Goal: Navigation & Orientation: Find specific page/section

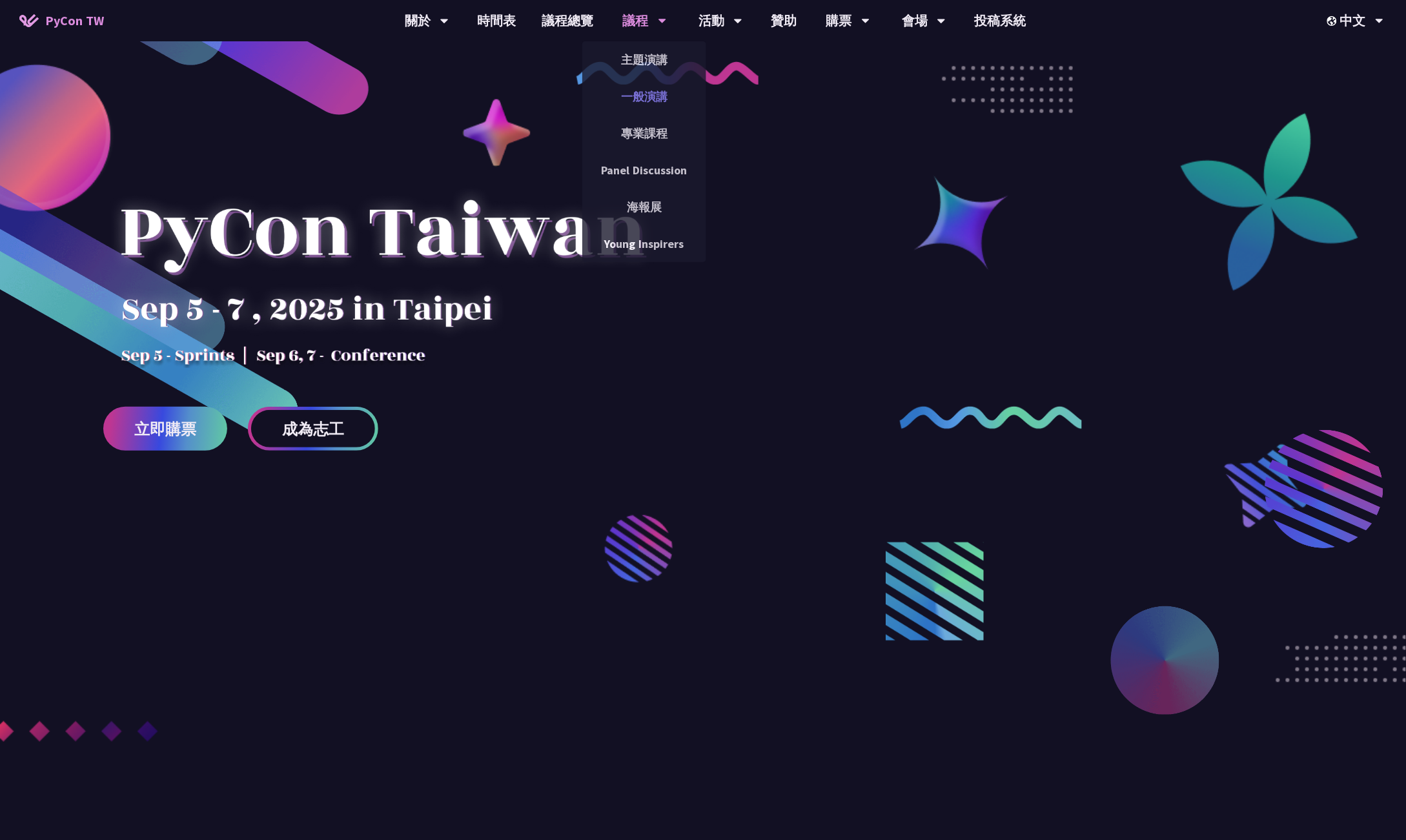
click at [652, 96] on link "一般演講" at bounding box center [644, 97] width 124 height 30
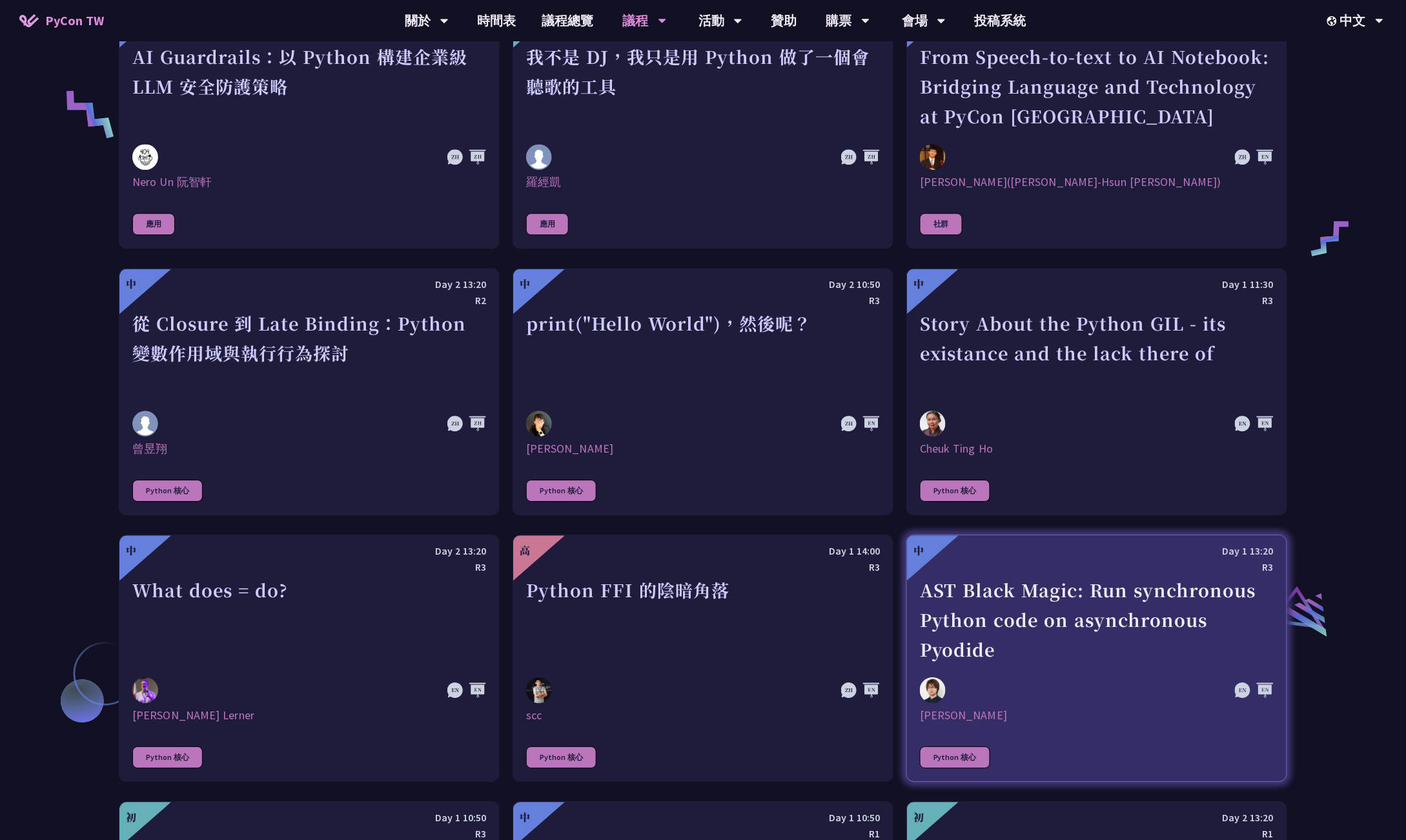
scroll to position [1211, 0]
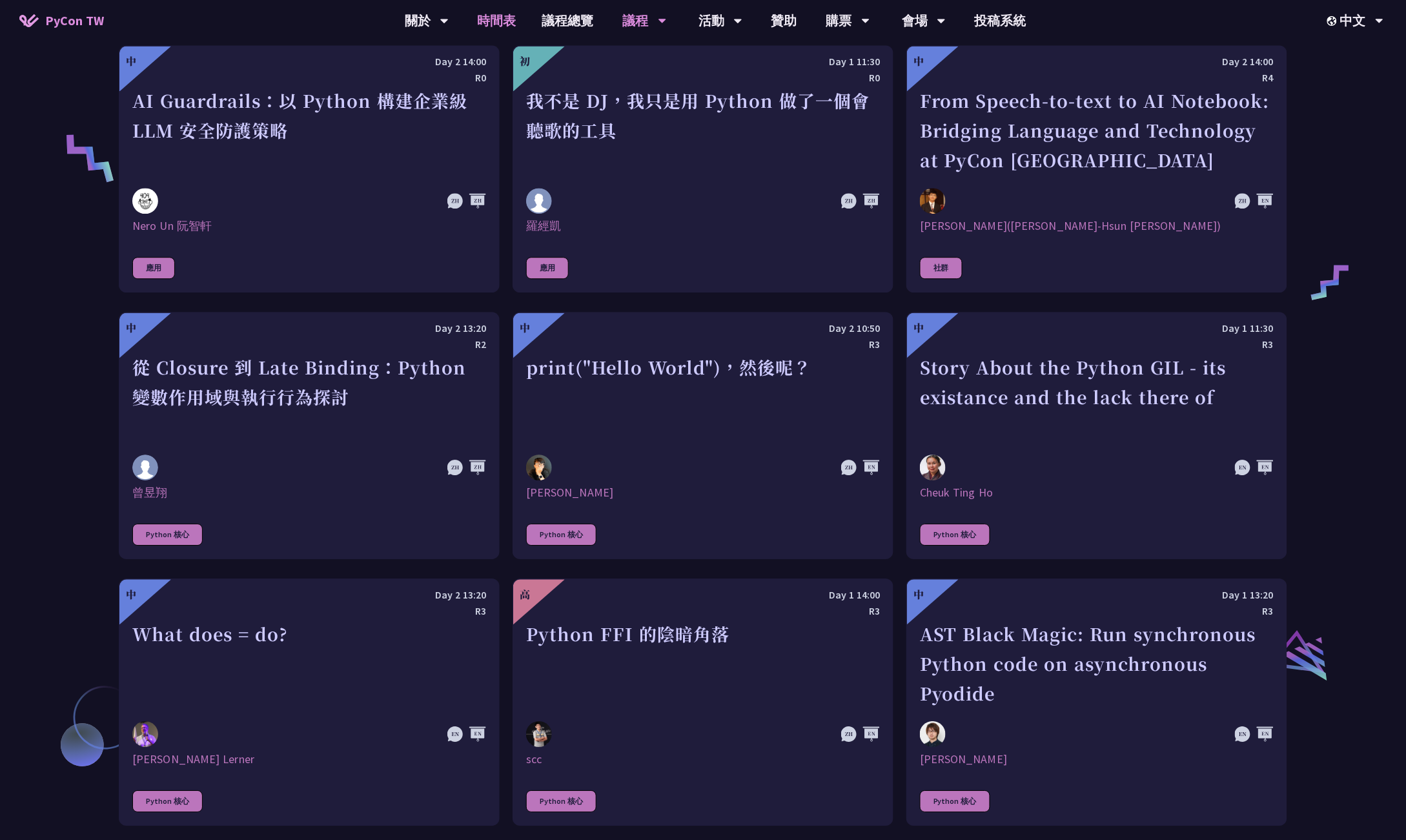
click at [498, 16] on link "時間表" at bounding box center [497, 21] width 64 height 41
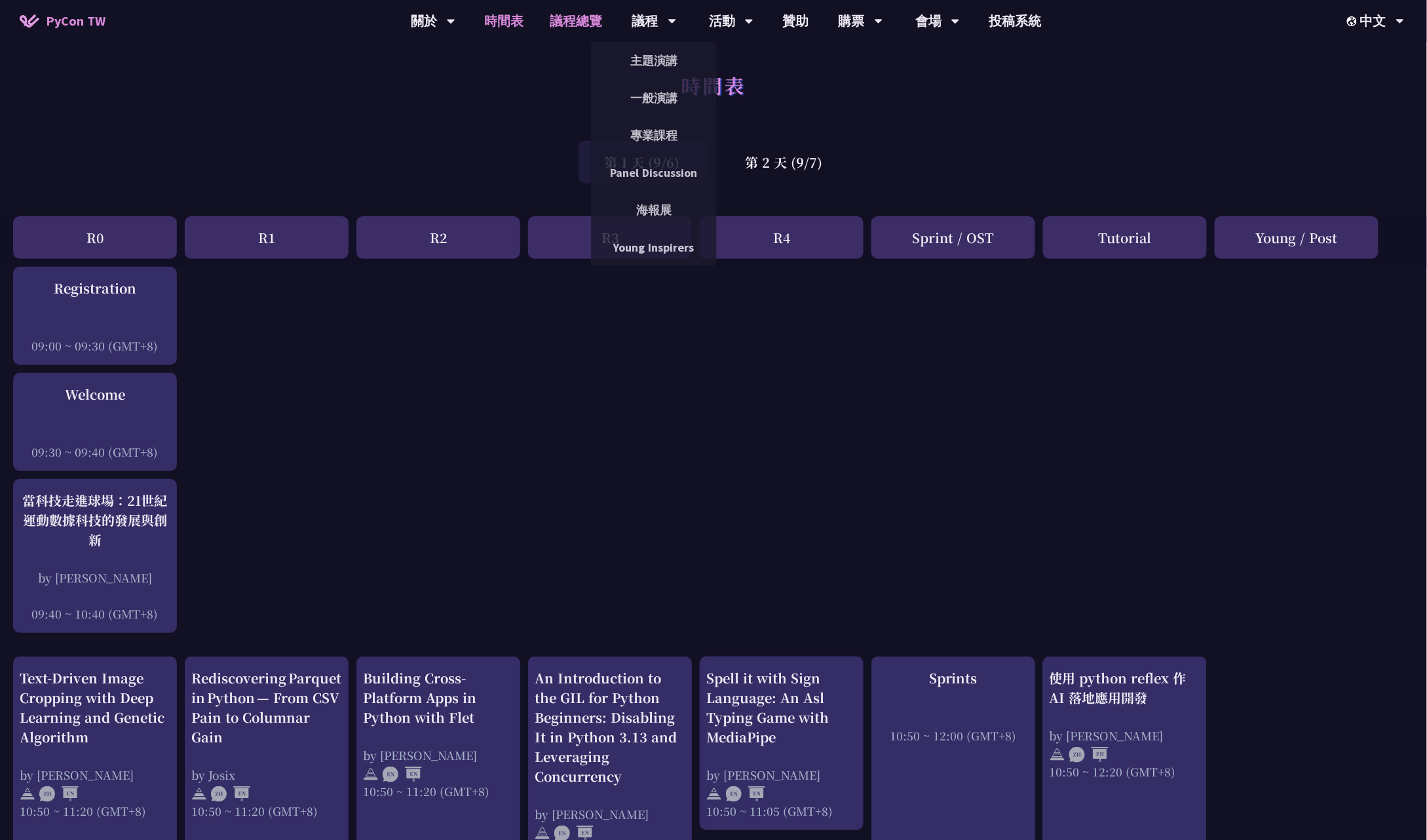
click at [598, 24] on link "議程總覽" at bounding box center [576, 21] width 79 height 42
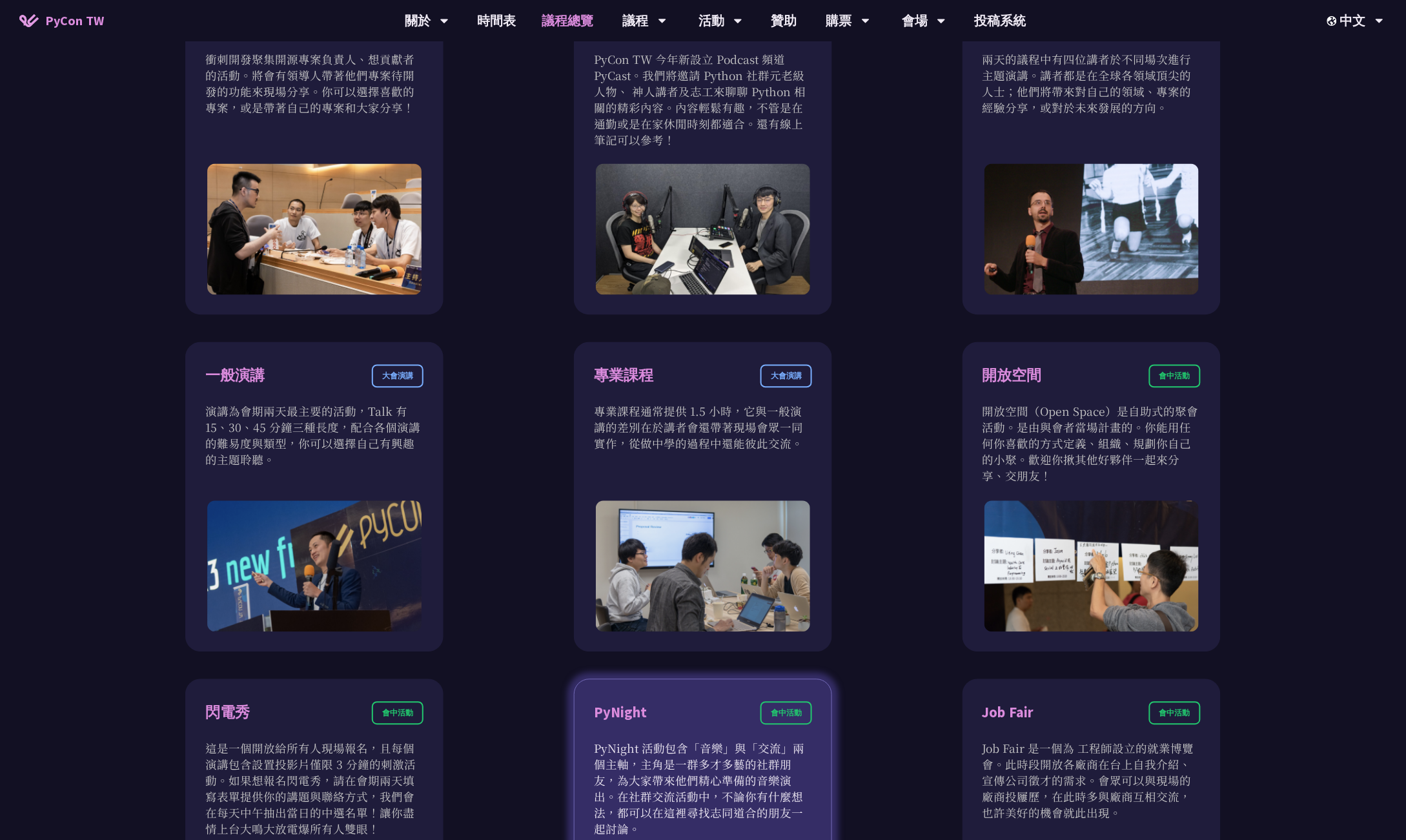
scroll to position [1130, 0]
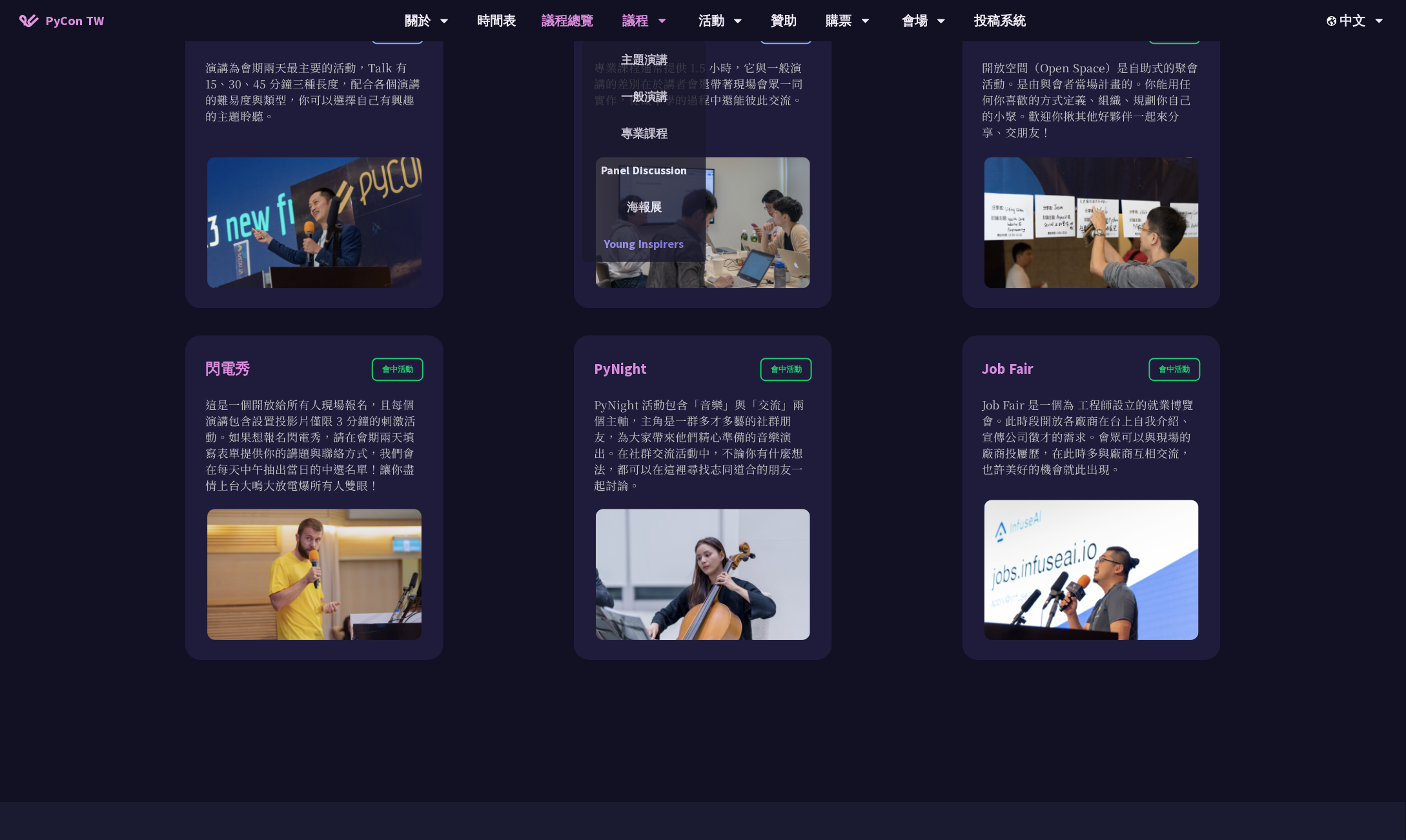
click at [659, 233] on link "Young Inspirers" at bounding box center [644, 244] width 124 height 30
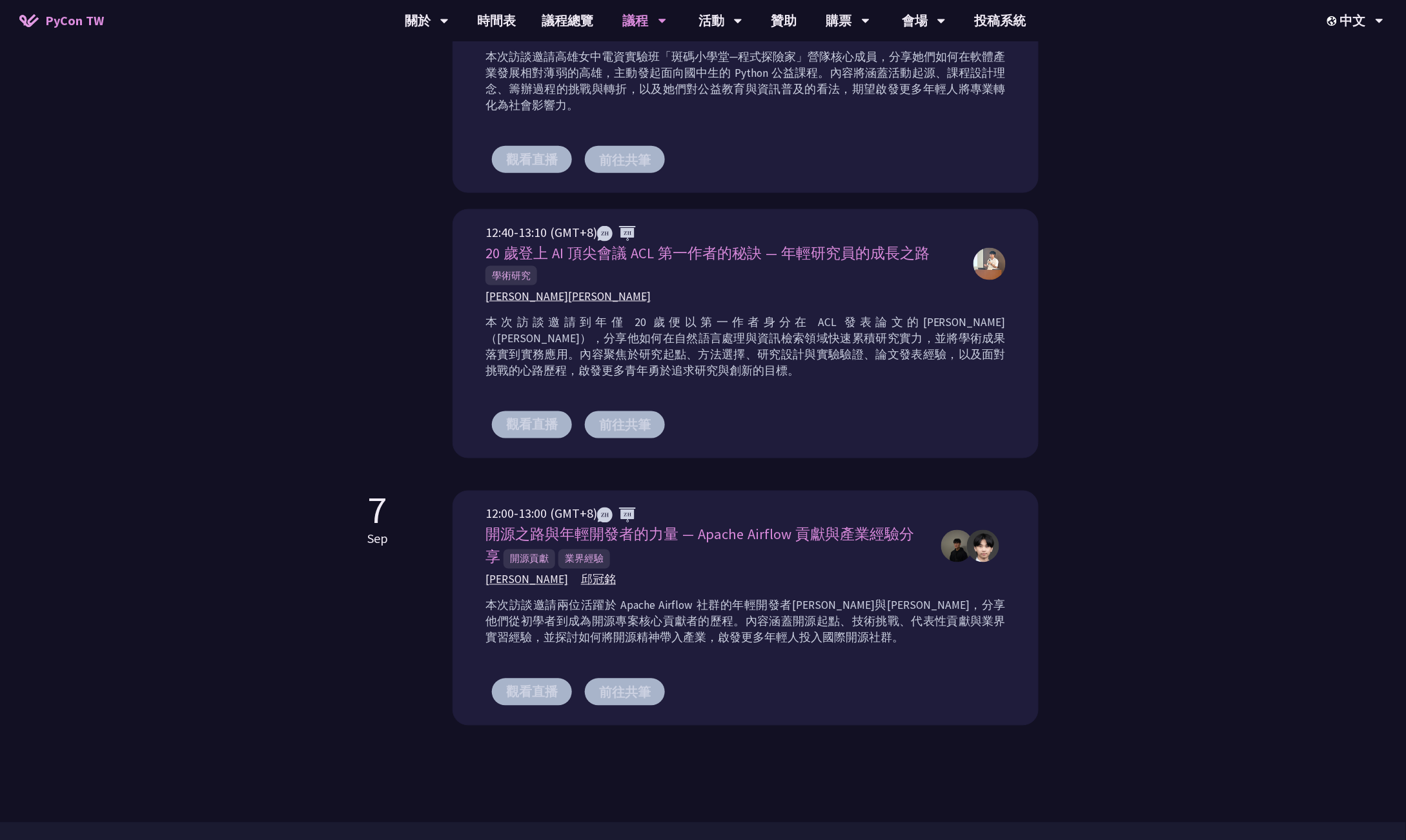
scroll to position [888, 0]
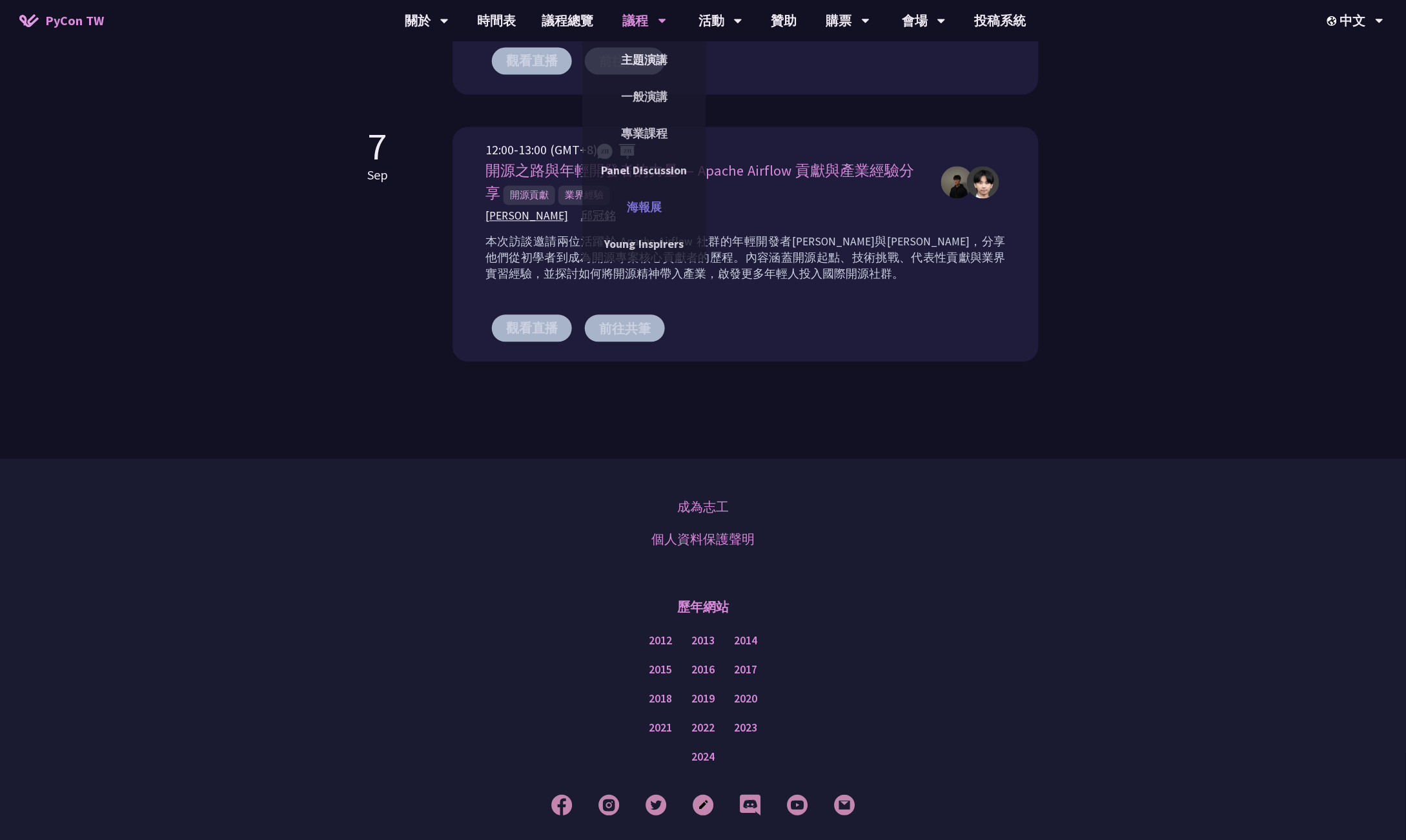
click at [659, 205] on link "海報展" at bounding box center [644, 207] width 124 height 30
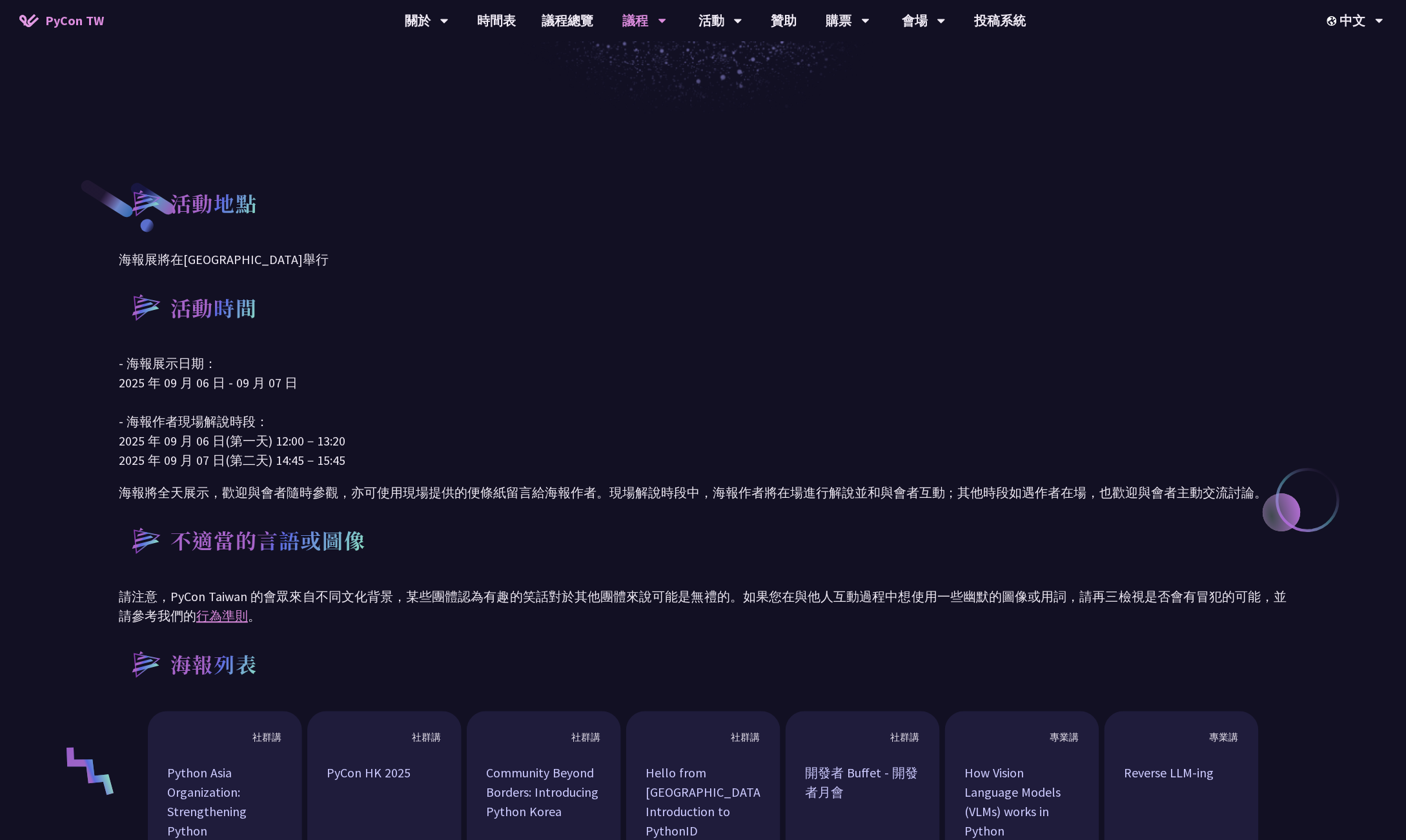
scroll to position [533, 0]
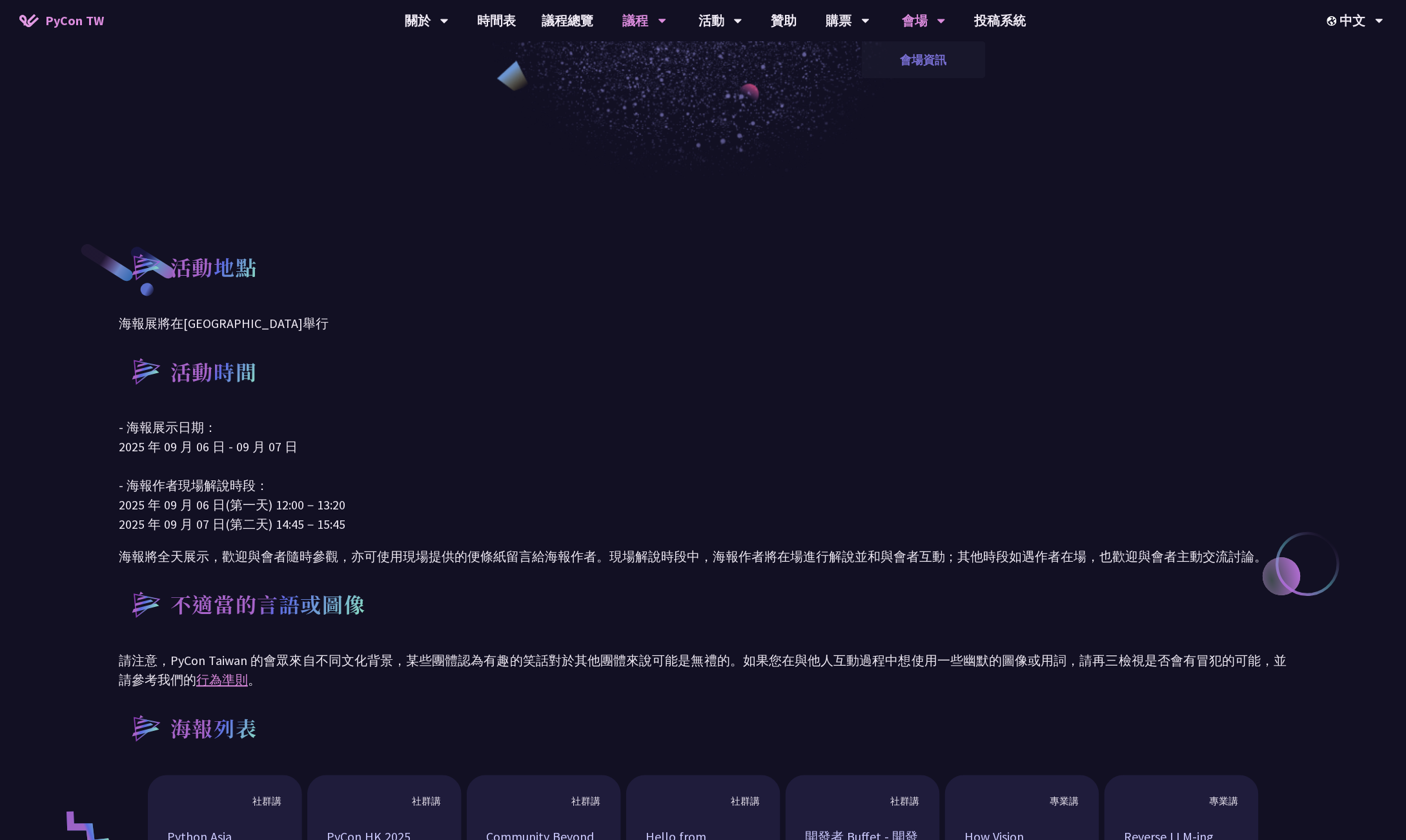
click at [910, 53] on link "會場資訊" at bounding box center [923, 60] width 124 height 30
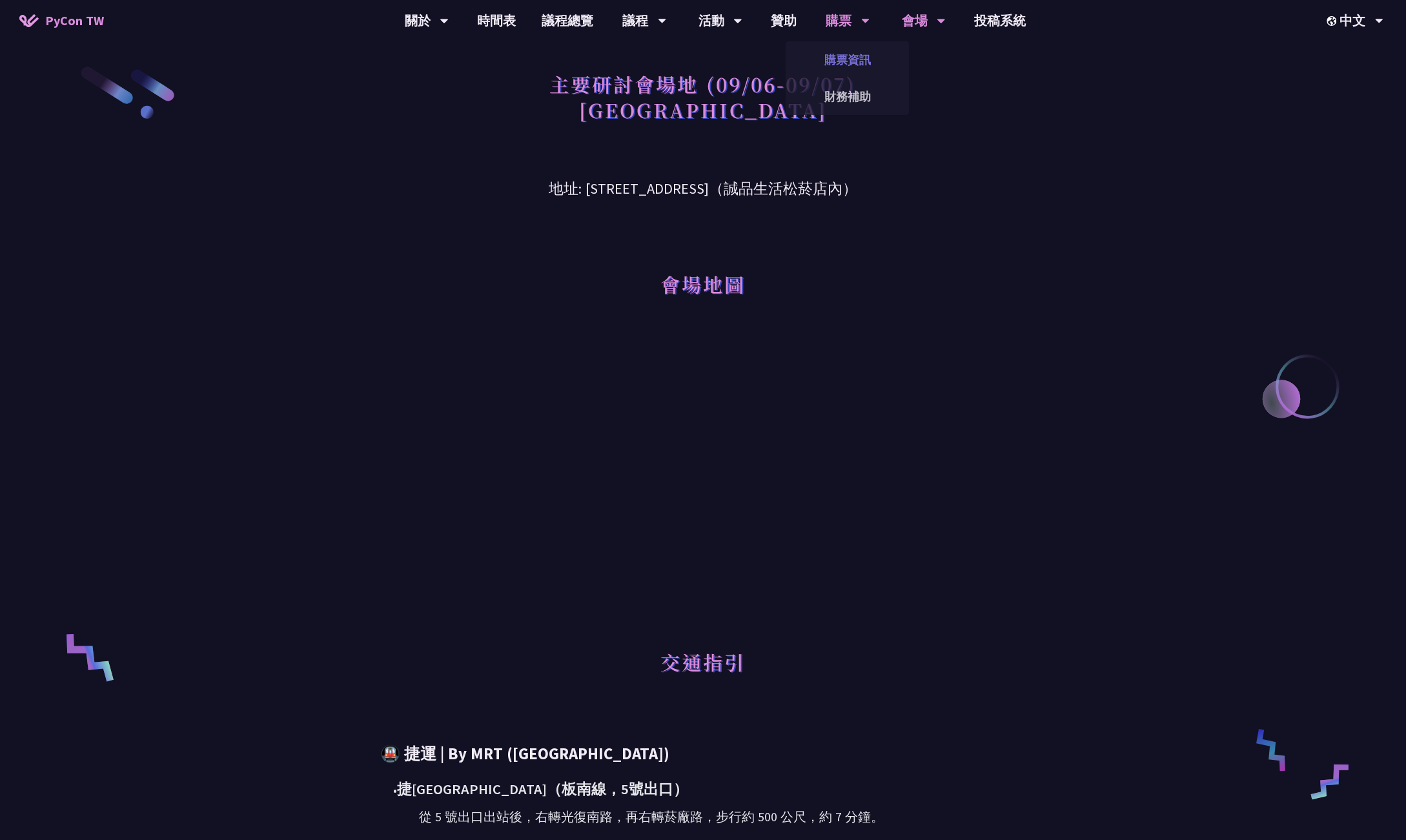
click at [838, 53] on link "購票資訊" at bounding box center [847, 60] width 124 height 30
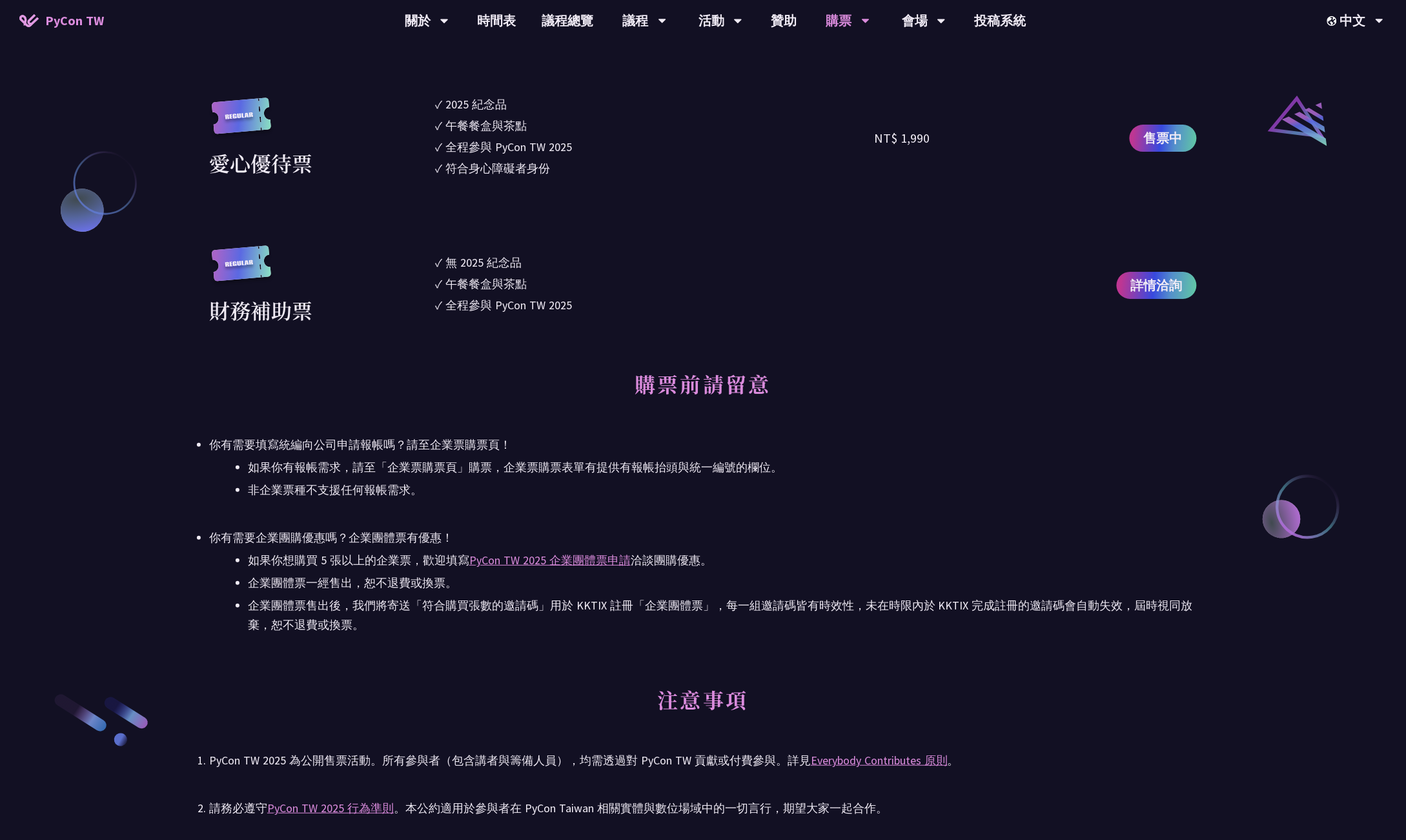
scroll to position [1695, 0]
